Goal: Find specific page/section: Find specific page/section

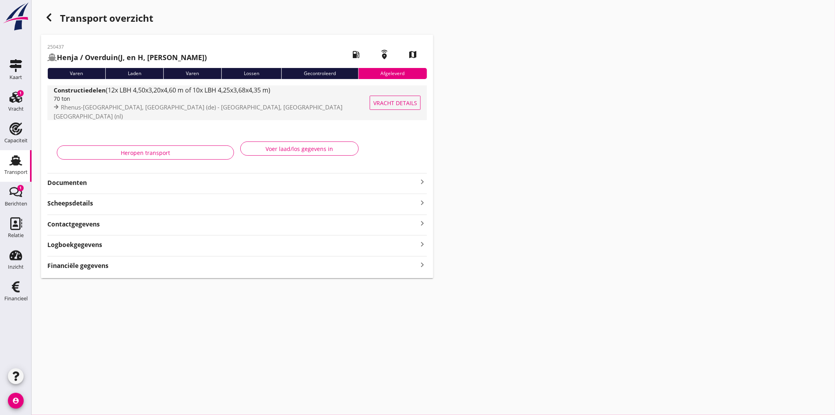
click at [177, 94] on span "(12x LBH 4,50x3,20x4,60 m of 10x LBH 4,25x3,68x4,35 m)" at bounding box center [188, 90] width 165 height 9
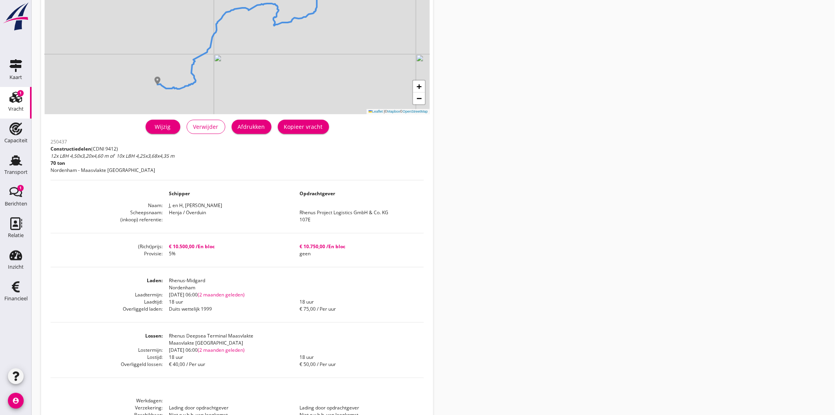
scroll to position [150, 0]
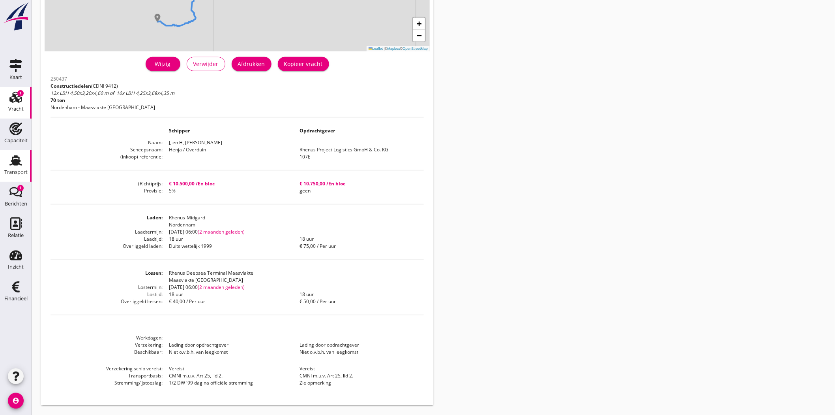
click at [17, 162] on use at bounding box center [15, 160] width 13 height 10
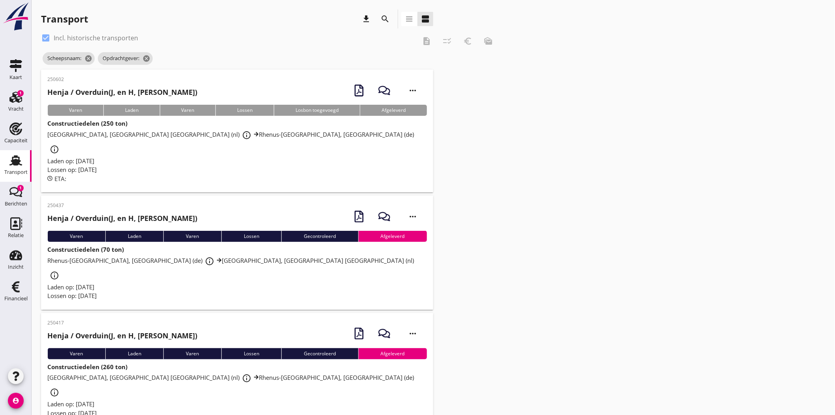
click at [382, 16] on icon "search" at bounding box center [385, 18] width 9 height 9
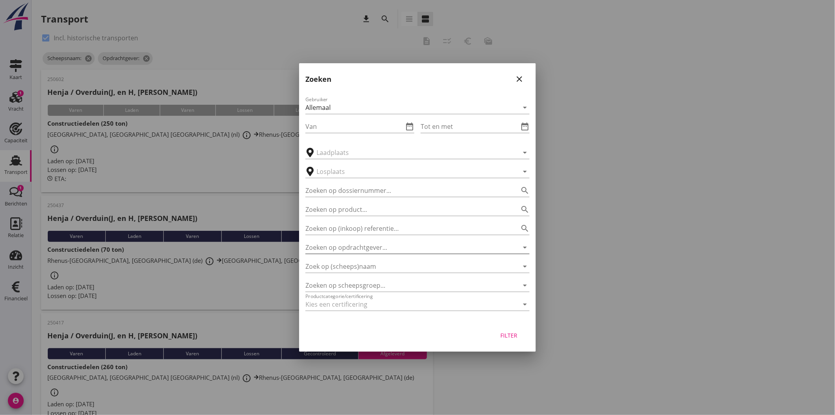
click at [364, 245] on input "Zoeken op opdrachtgever..." at bounding box center [407, 247] width 202 height 13
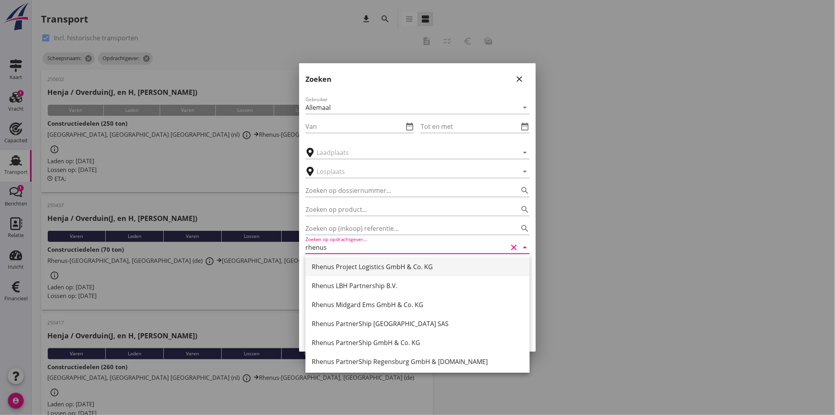
click at [394, 269] on div "Rhenus Project Logistics GmbH & Co. KG" at bounding box center [418, 266] width 212 height 9
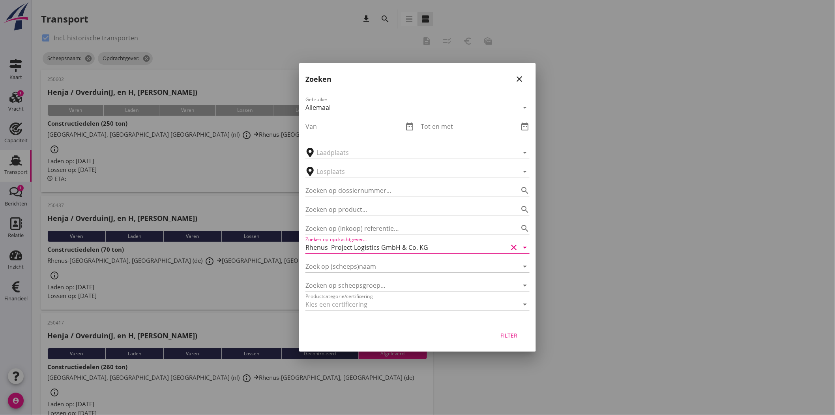
type input "Rhenus Project Logistics GmbH & Co. KG"
click at [347, 263] on input "Zoek op (scheeps)naam" at bounding box center [407, 266] width 202 height 13
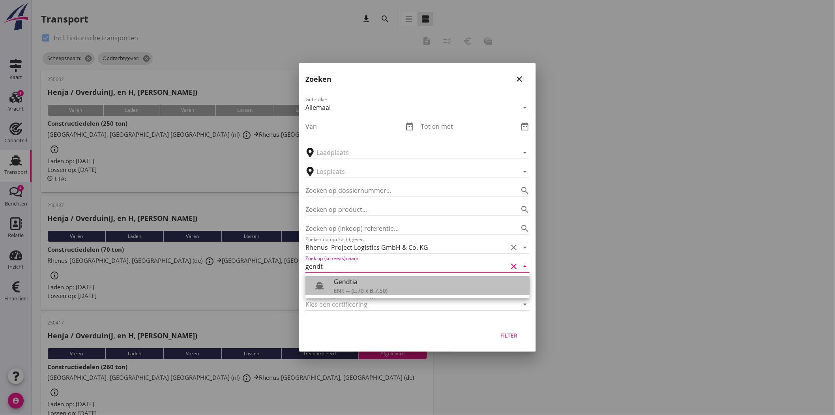
click at [340, 279] on div "Gendtia" at bounding box center [429, 281] width 190 height 9
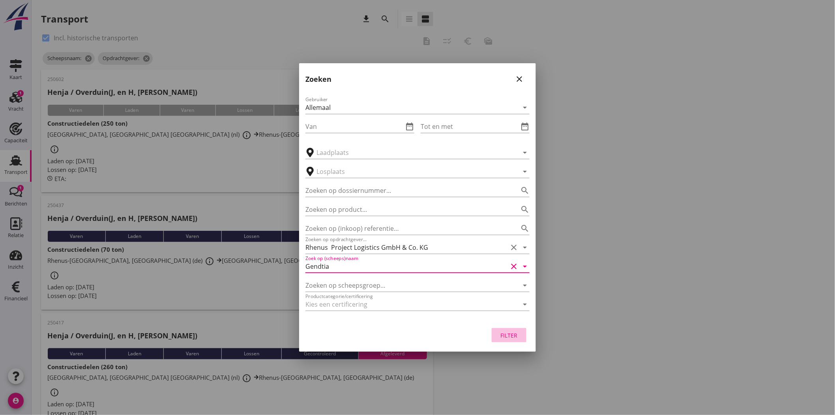
click at [509, 336] on div "Filter" at bounding box center [509, 335] width 22 height 8
type input "Gendtia"
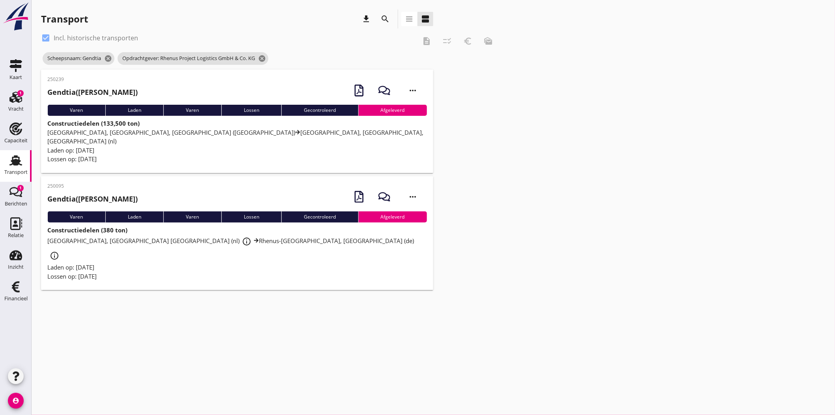
click at [174, 133] on span "[GEOGRAPHIC_DATA], [GEOGRAPHIC_DATA], [GEOGRAPHIC_DATA] (de) [GEOGRAPHIC_DATA],…" at bounding box center [235, 136] width 376 height 17
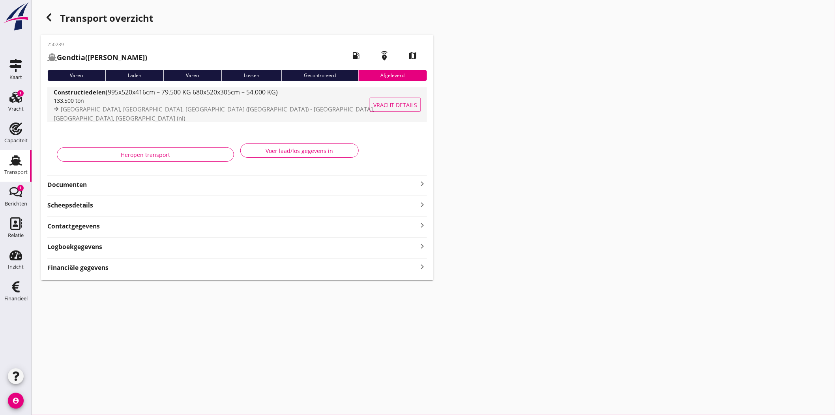
click at [208, 96] on span "(995x520x416cm – 79.500 KG 680x520x305cm – 54.000 KG)" at bounding box center [192, 92] width 172 height 9
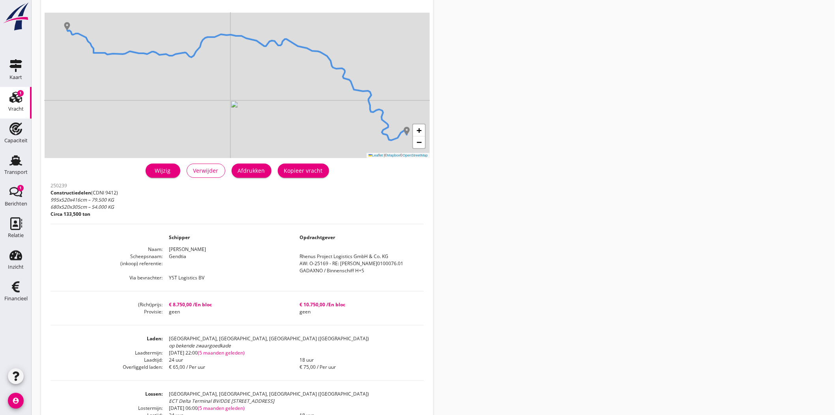
scroll to position [143, 0]
